Goal: Task Accomplishment & Management: Use online tool/utility

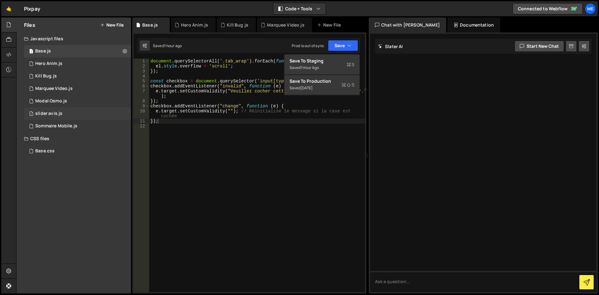
click at [51, 116] on div "slider avis.js" at bounding box center [48, 114] width 27 height 6
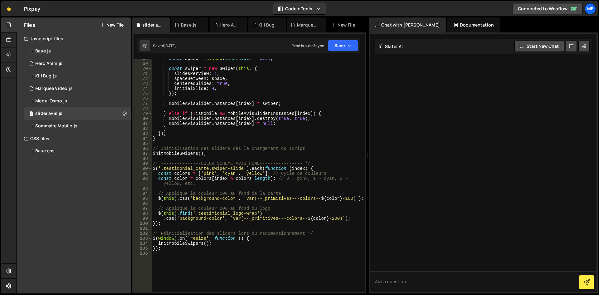
scroll to position [343, 0]
click at [218, 115] on div "const space = window . innerWidth * 0.04 ; const swiper = new Swiper ( this , {…" at bounding box center [257, 178] width 211 height 244
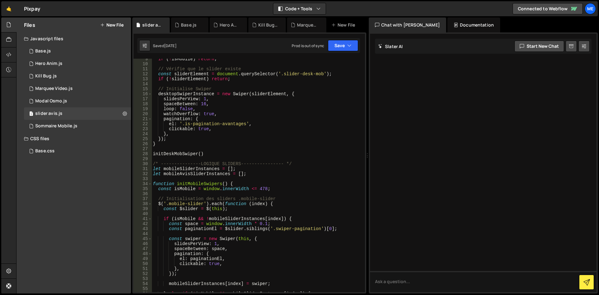
scroll to position [0, 0]
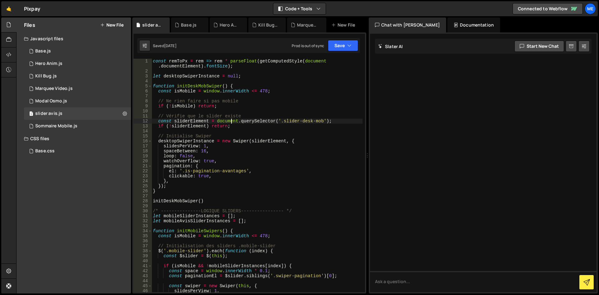
click at [232, 121] on div "const remToPx = rem => rem * parseFloat ( getComputedStyle ( document . documen…" at bounding box center [257, 183] width 211 height 249
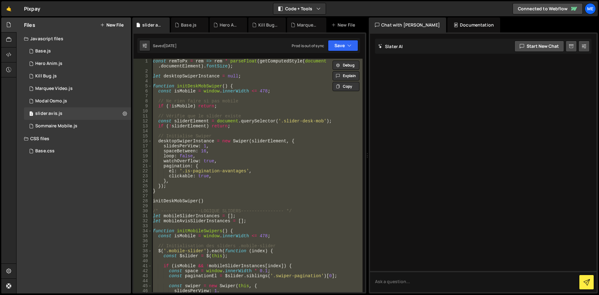
click at [209, 165] on div "const remToPx = rem => rem * parseFloat ( getComputedStyle ( document . documen…" at bounding box center [257, 176] width 211 height 234
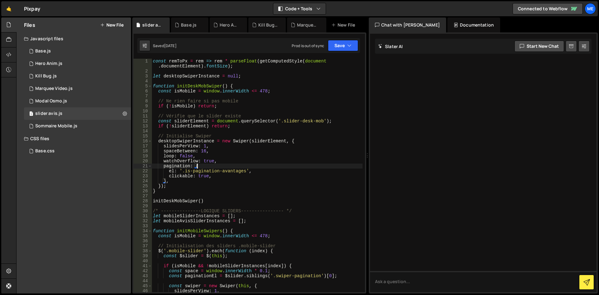
type textarea "});"
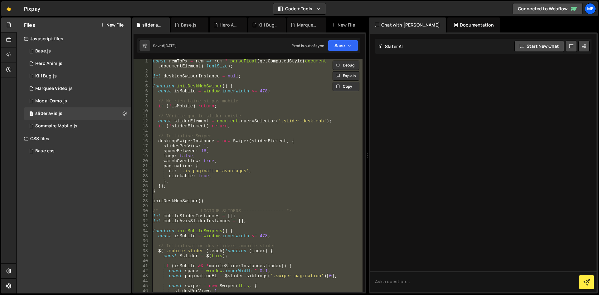
paste textarea
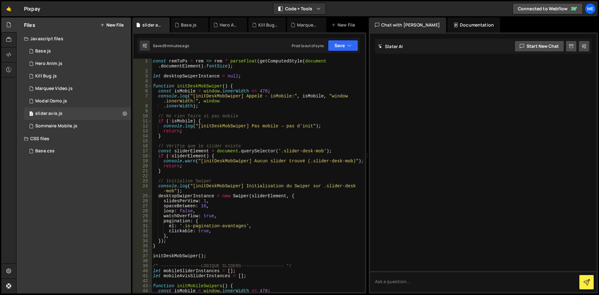
click at [298, 124] on div "const remToPx = rem => rem * parseFloat ( getComputedStyle ( document . documen…" at bounding box center [257, 186] width 211 height 254
type textarea "console.log("[initDeskMobSwiper] Pas mobile → pas d'init");"
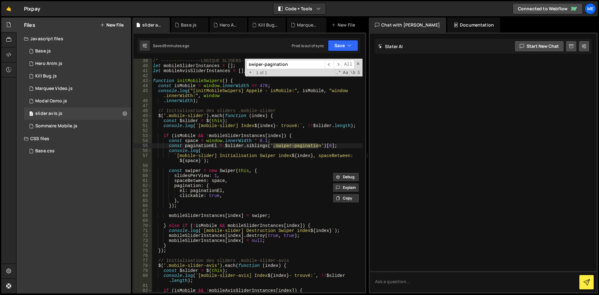
scroll to position [205, 0]
type input "swiper-pagination"
click at [357, 64] on span at bounding box center [358, 64] width 4 height 4
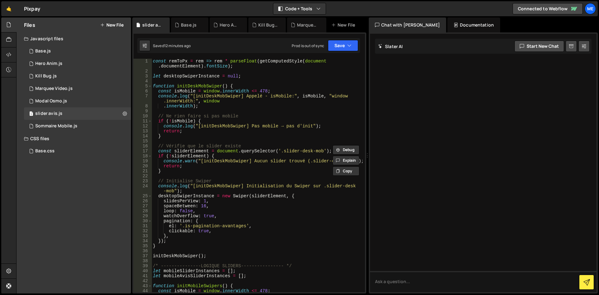
scroll to position [0, 0]
drag, startPoint x: 230, startPoint y: 91, endPoint x: 226, endPoint y: 96, distance: 6.5
click at [226, 96] on div "const remToPx = rem => rem * parseFloat ( getComputedStyle ( document . documen…" at bounding box center [257, 186] width 211 height 254
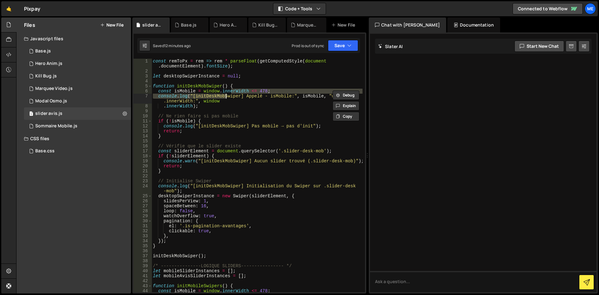
click at [226, 96] on div "const remToPx = rem => rem * parseFloat ( getComputedStyle ( document . documen…" at bounding box center [257, 176] width 211 height 234
click at [226, 96] on div "const remToPx = rem => rem * parseFloat ( getComputedStyle ( document . documen…" at bounding box center [257, 186] width 211 height 254
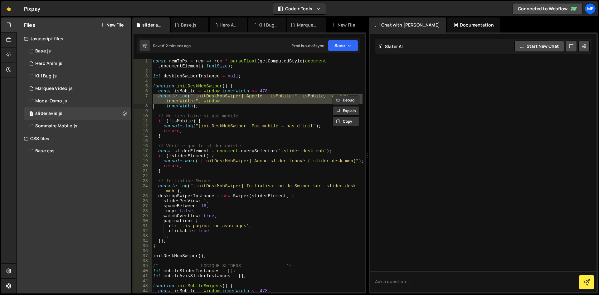
click at [226, 96] on div "const remToPx = rem => rem * parseFloat ( getComputedStyle ( document . documen…" at bounding box center [257, 186] width 211 height 254
click at [226, 96] on div "const remToPx = rem => rem * parseFloat ( getComputedStyle ( document . documen…" at bounding box center [257, 176] width 211 height 234
click at [226, 96] on div "const remToPx = rem => rem * parseFloat ( getComputedStyle ( document . documen…" at bounding box center [257, 186] width 211 height 254
click at [226, 96] on div "const remToPx = rem => rem * parseFloat ( getComputedStyle ( document . documen…" at bounding box center [257, 176] width 211 height 234
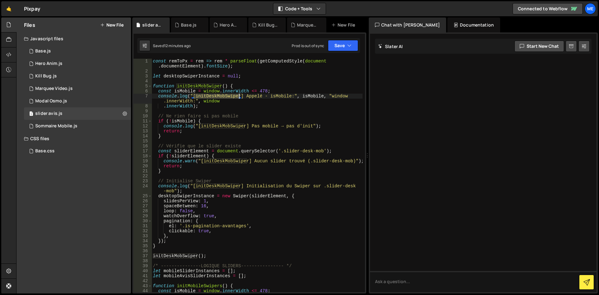
click at [226, 96] on div "const remToPx = rem => rem * parseFloat ( getComputedStyle ( document . documen…" at bounding box center [257, 186] width 211 height 254
click at [226, 96] on div "const remToPx = rem => rem * parseFloat ( getComputedStyle ( document . documen…" at bounding box center [257, 176] width 211 height 234
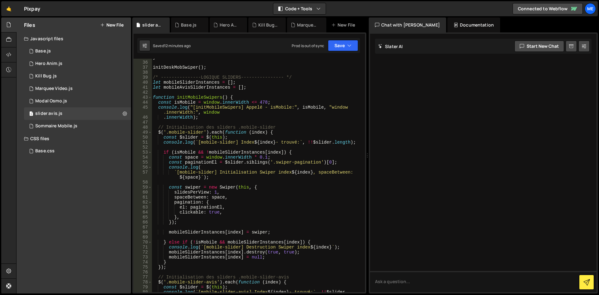
scroll to position [189, 0]
click at [224, 106] on div "} initDeskMobSwiper ( ) ; /* ---------------LOGIQUE SLIDERS---------------- */ …" at bounding box center [257, 179] width 211 height 249
click at [224, 106] on div "} initDeskMobSwiper ( ) ; /* ---------------LOGIQUE SLIDERS---------------- */ …" at bounding box center [257, 176] width 211 height 234
click at [224, 106] on div "} initDeskMobSwiper ( ) ; /* ---------------LOGIQUE SLIDERS---------------- */ …" at bounding box center [257, 179] width 211 height 249
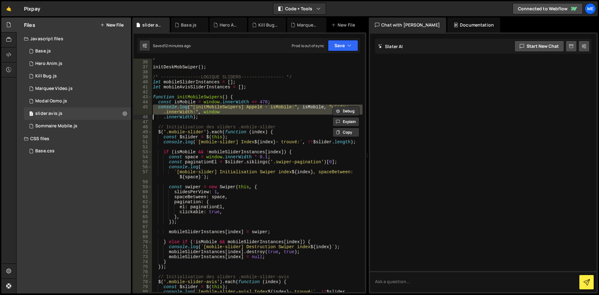
click at [224, 106] on div "} initDeskMobSwiper ( ) ; /* ---------------LOGIQUE SLIDERS---------------- */ …" at bounding box center [257, 179] width 211 height 249
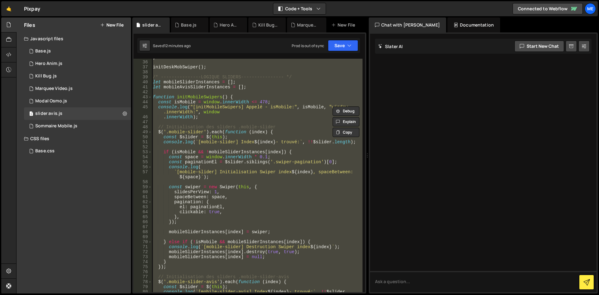
click at [224, 106] on div "} initDeskMobSwiper ( ) ; /* ---------------LOGIQUE SLIDERS---------------- */ …" at bounding box center [257, 179] width 211 height 249
click at [221, 108] on div "} initDeskMobSwiper ( ) ; /* ---------------LOGIQUE SLIDERS---------------- */ …" at bounding box center [257, 176] width 211 height 234
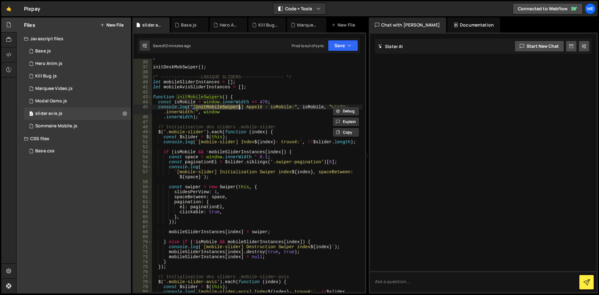
click at [221, 108] on div "} initDeskMobSwiper ( ) ; /* ---------------LOGIQUE SLIDERS---------------- */ …" at bounding box center [257, 179] width 211 height 249
click at [221, 108] on div "} initDeskMobSwiper ( ) ; /* ---------------LOGIQUE SLIDERS---------------- */ …" at bounding box center [257, 176] width 211 height 234
click at [221, 108] on div "} initDeskMobSwiper ( ) ; /* ---------------LOGIQUE SLIDERS---------------- */ …" at bounding box center [257, 179] width 211 height 249
click at [221, 108] on div "} initDeskMobSwiper ( ) ; /* ---------------LOGIQUE SLIDERS---------------- */ …" at bounding box center [257, 176] width 211 height 234
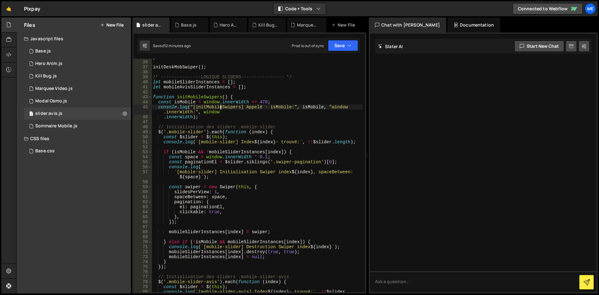
click at [221, 108] on div "} initDeskMobSwiper ( ) ; /* ---------------LOGIQUE SLIDERS---------------- */ …" at bounding box center [257, 179] width 211 height 249
click at [221, 108] on div "} initDeskMobSwiper ( ) ; /* ---------------LOGIQUE SLIDERS---------------- */ …" at bounding box center [257, 176] width 211 height 234
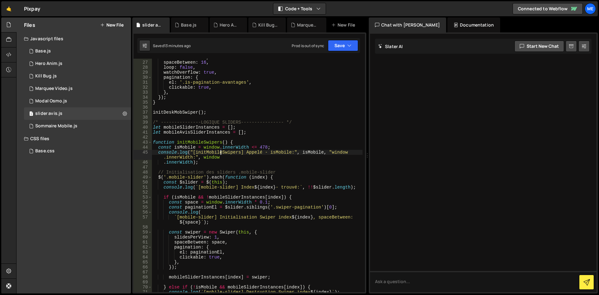
scroll to position [0, 0]
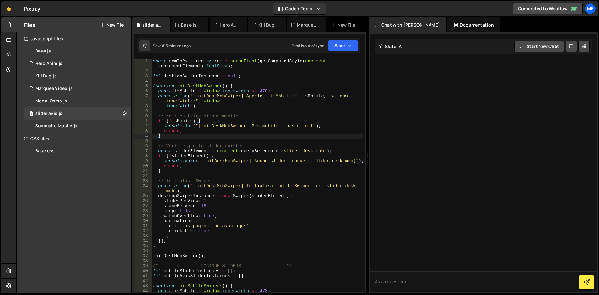
click at [288, 136] on div "const remToPx = rem => rem * parseFloat ( getComputedStyle ( document . documen…" at bounding box center [257, 186] width 211 height 254
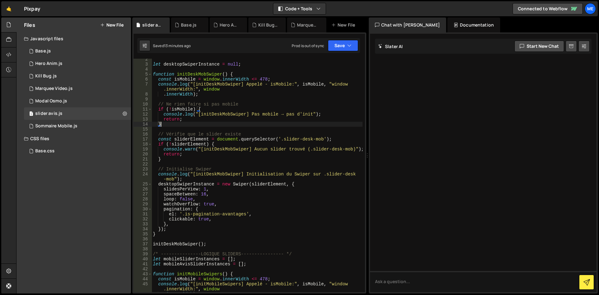
scroll to position [12, 0]
click at [280, 103] on div "let desktopSwiperInstance = null ; function initDeskMobSwiper ( ) { const isMob…" at bounding box center [257, 179] width 211 height 244
click at [268, 89] on div "let desktopSwiperInstance = null ; function initDeskMobSwiper ( ) { const isMob…" at bounding box center [257, 179] width 211 height 244
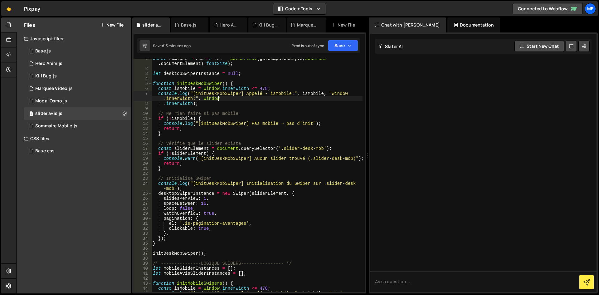
scroll to position [0, 0]
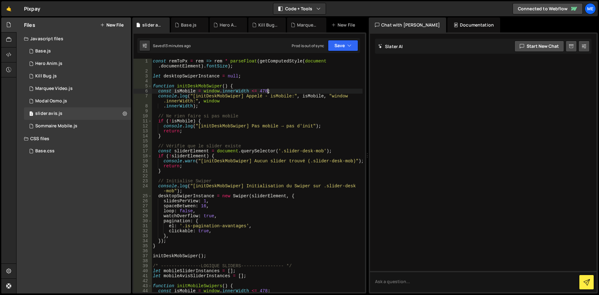
click at [268, 89] on div "const remToPx = rem => rem * parseFloat ( getComputedStyle ( document . documen…" at bounding box center [257, 186] width 211 height 254
click at [267, 86] on div "const remToPx = rem => rem * parseFloat ( getComputedStyle ( document . documen…" at bounding box center [257, 186] width 211 height 254
click at [242, 105] on div "const remToPx = rem => rem * parseFloat ( getComputedStyle ( document . documen…" at bounding box center [257, 186] width 211 height 254
click at [242, 103] on div "const remToPx = rem => rem * parseFloat ( getComputedStyle ( document . documen…" at bounding box center [257, 186] width 211 height 254
click at [287, 88] on div "const remToPx = rem => rem * parseFloat ( getComputedStyle ( document . documen…" at bounding box center [257, 186] width 211 height 254
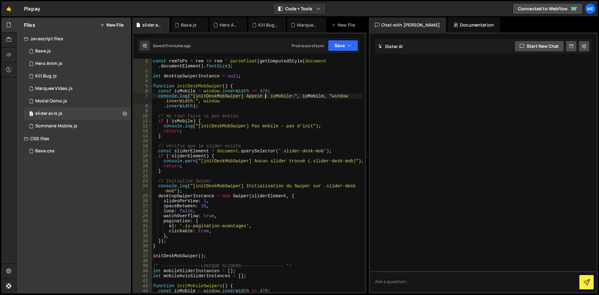
click at [266, 95] on div "const remToPx = rem => rem * parseFloat ( getComputedStyle ( document . documen…" at bounding box center [257, 186] width 211 height 254
click at [199, 128] on div "const remToPx = rem => rem * parseFloat ( getComputedStyle ( document . documen…" at bounding box center [257, 186] width 211 height 254
click at [188, 133] on div "const remToPx = rem => rem * parseFloat ( getComputedStyle ( document . documen…" at bounding box center [257, 186] width 211 height 254
click at [183, 136] on div "const remToPx = rem => rem * parseFloat ( getComputedStyle ( document . documen…" at bounding box center [257, 186] width 211 height 254
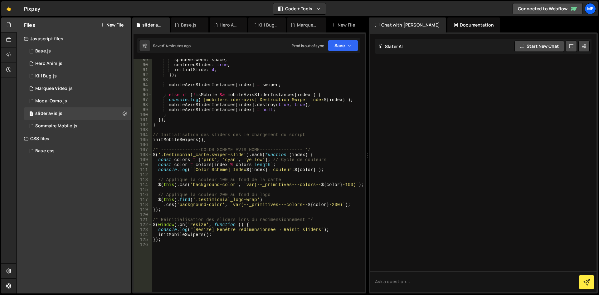
scroll to position [503, 0]
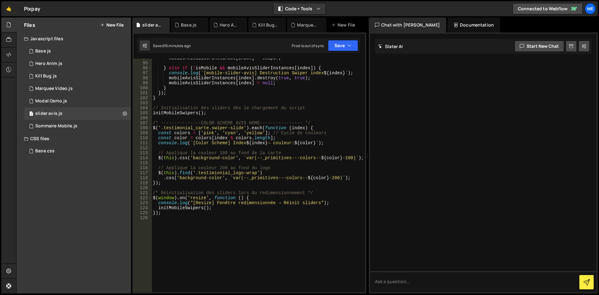
click at [260, 210] on div "mobileAvisSliderInstances [ index ] = swiper ; } else if ( ! isMobile && mobile…" at bounding box center [257, 178] width 211 height 244
type textarea "});"
paste textarea
click at [169, 221] on div "mobileAvisSliderInstances [ index ] = swiper ; } else if ( ! isMobile && mobile…" at bounding box center [257, 178] width 211 height 244
type textarea "console.log("Swiper instances:", Swiper.instances);"
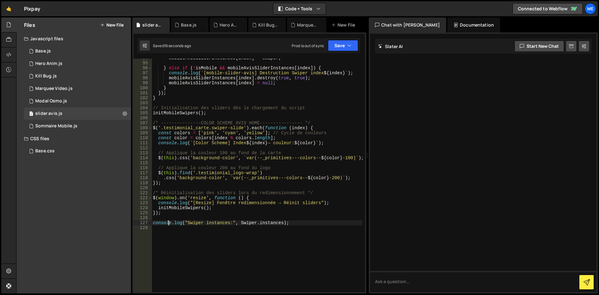
click at [160, 217] on div "mobileAvisSliderInstances [ index ] = swiper ; } else if ( ! isMobile && mobile…" at bounding box center [257, 178] width 211 height 244
paste textarea "s"
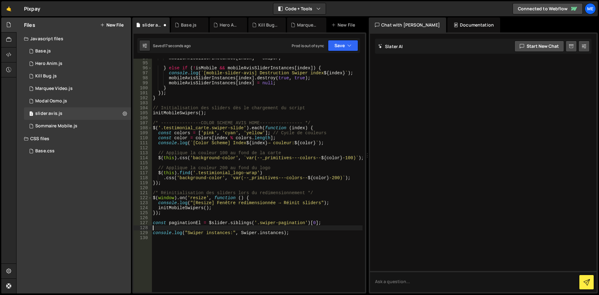
type textarea "s"
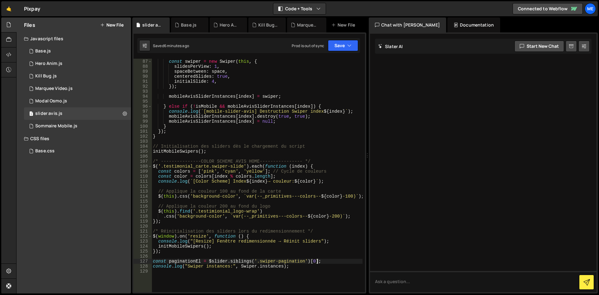
scroll to position [458, 0]
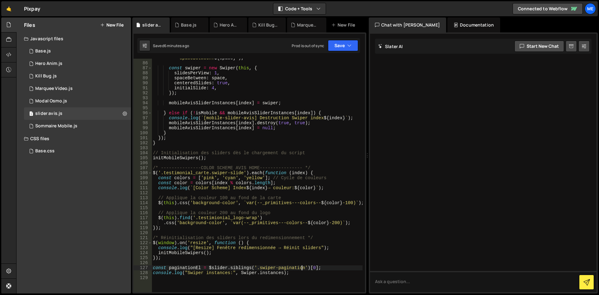
click at [301, 269] on div "` [mobile-slider-avis] Initialisation Swiper index ${ index } , spaceBetween: $…" at bounding box center [257, 175] width 211 height 249
click at [294, 272] on div "` [mobile-slider-avis] Initialisation Swiper index ${ index } , spaceBetween: $…" at bounding box center [257, 175] width 211 height 249
type textarea "console.log("Swiper instances:", Swiper.instances);"
paste textarea
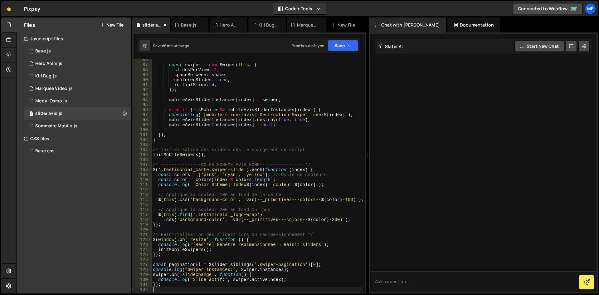
scroll to position [461, 0]
